Goal: Task Accomplishment & Management: Use online tool/utility

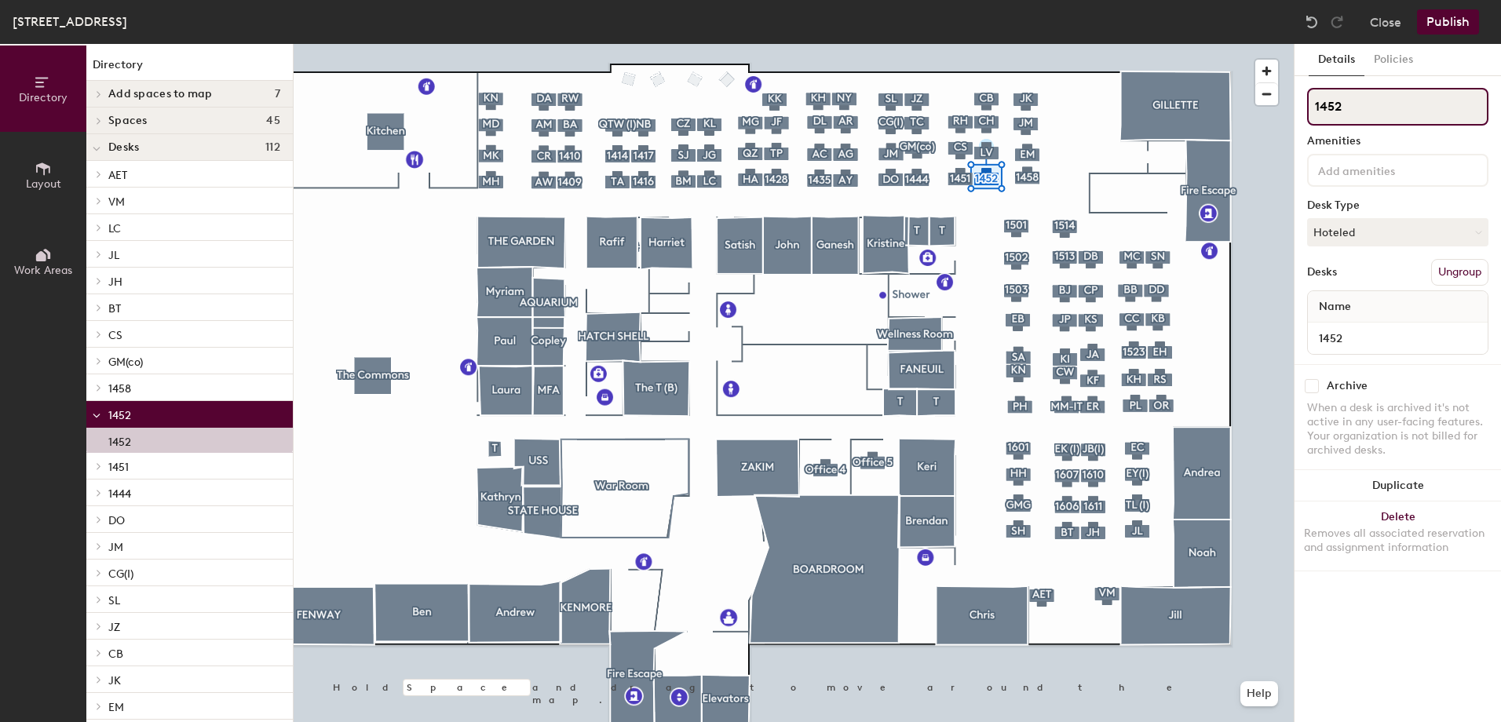
drag, startPoint x: 1349, startPoint y: 104, endPoint x: 1297, endPoint y: 102, distance: 51.8
click at [1297, 102] on div "Details Policies 1452 Amenities Desk Type Hoteled Desks Ungroup Name 1452 Archi…" at bounding box center [1398, 383] width 206 height 678
type input "VS"
click at [1375, 239] on button "Hoteled" at bounding box center [1397, 232] width 181 height 28
click at [1351, 286] on div "Assigned" at bounding box center [1386, 281] width 157 height 24
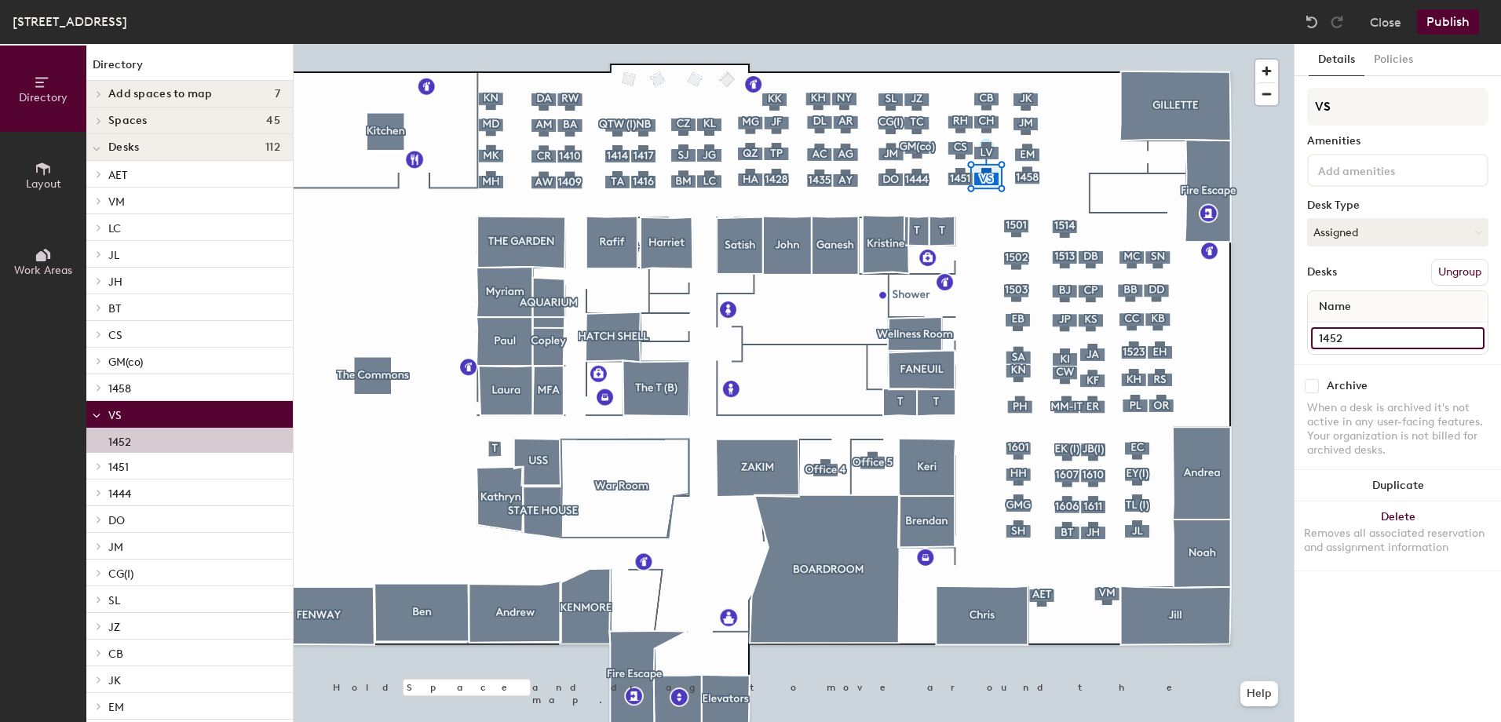
click at [1362, 342] on input "1452" at bounding box center [1398, 338] width 174 height 22
click at [1360, 340] on input "1452" at bounding box center [1398, 338] width 174 height 22
type input "1452, [PERSON_NAME]"
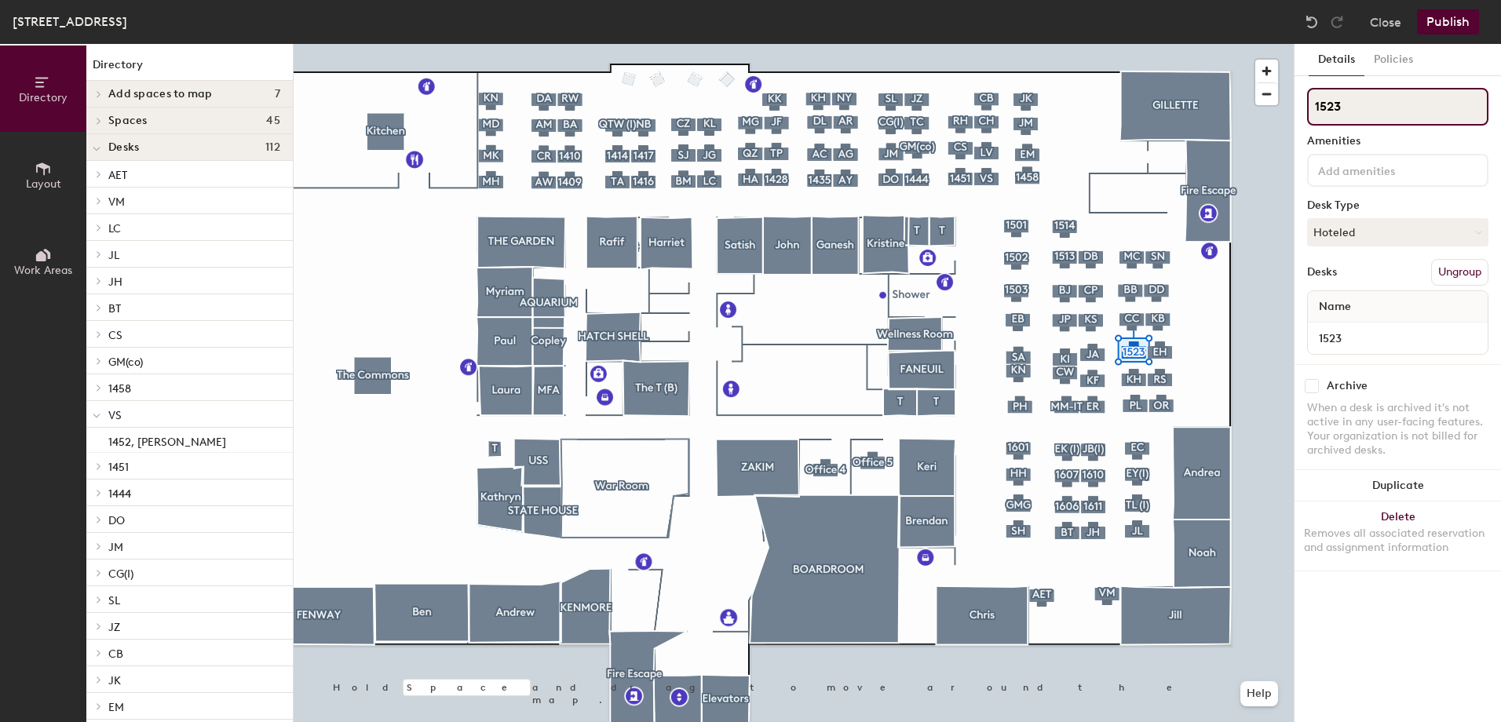
click at [1286, 100] on div "Directory Layout Work Areas Directory Add spaces to map 7 [GEOGRAPHIC_DATA] Off…" at bounding box center [750, 383] width 1501 height 678
type input "RC"
click at [1364, 236] on button "Hoteled" at bounding box center [1397, 232] width 181 height 28
click at [1347, 278] on div "Assigned" at bounding box center [1386, 281] width 157 height 24
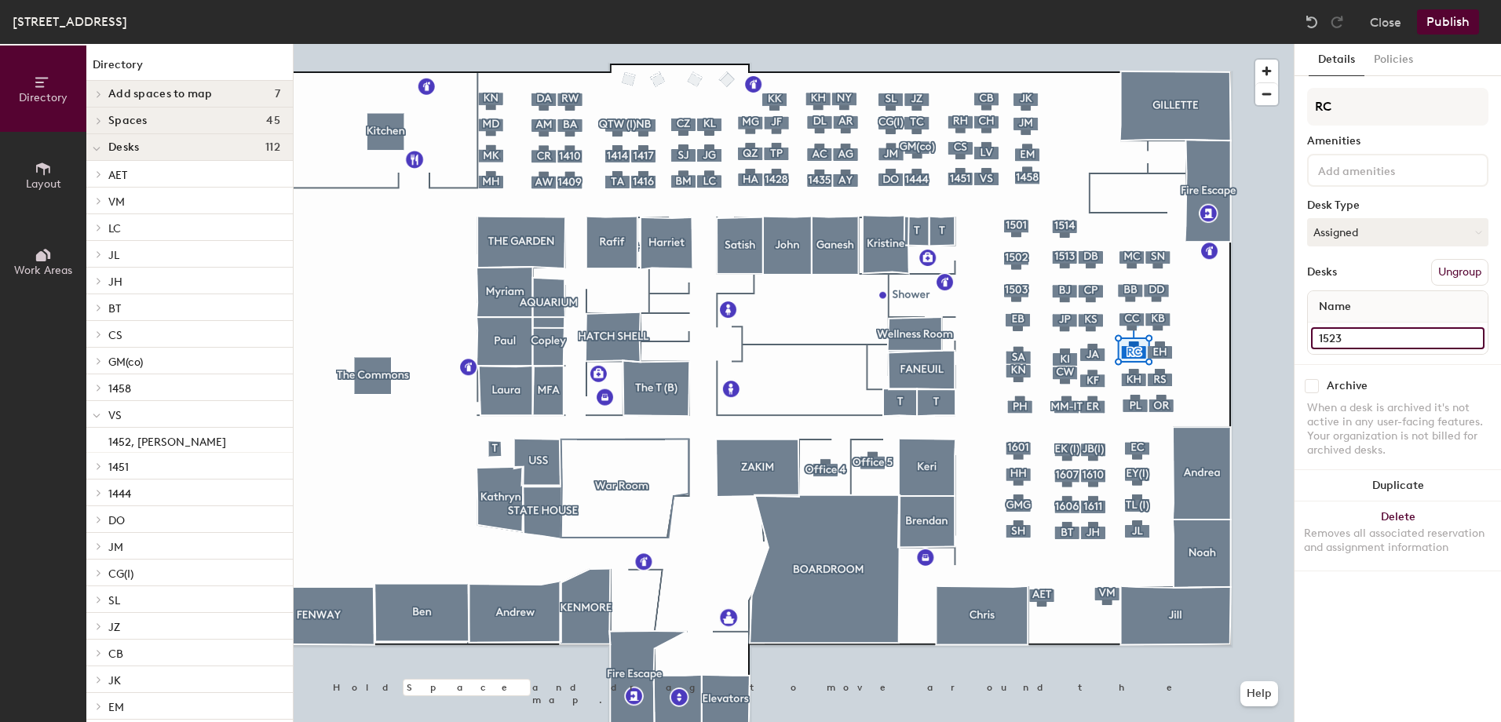
click at [1351, 339] on input "1523" at bounding box center [1398, 338] width 174 height 22
type input "1523, [PERSON_NAME]"
click at [1441, 26] on button "Publish" at bounding box center [1448, 21] width 62 height 25
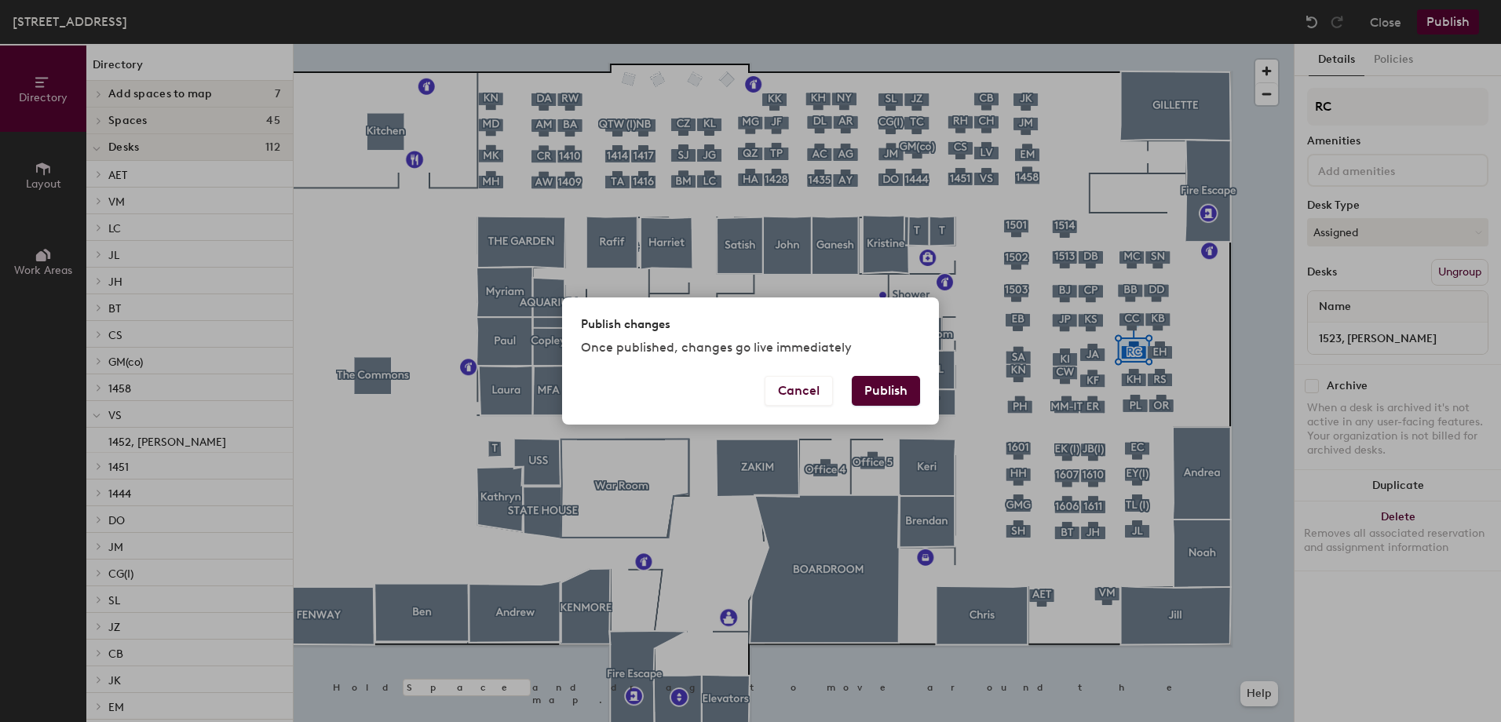
click at [890, 390] on button "Publish" at bounding box center [886, 391] width 68 height 30
